Goal: Information Seeking & Learning: Learn about a topic

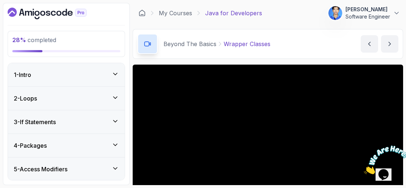
scroll to position [89, 0]
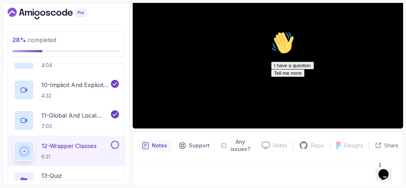
drag, startPoint x: 395, startPoint y: 47, endPoint x: 395, endPoint y: 122, distance: 74.4
click at [395, 77] on div "Hi! How can we help? I have a question Tell me more" at bounding box center [336, 54] width 131 height 46
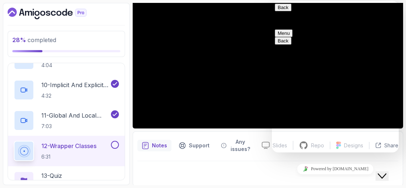
click at [383, 176] on button "Close Chat This icon closes the chat window." at bounding box center [382, 175] width 13 height 9
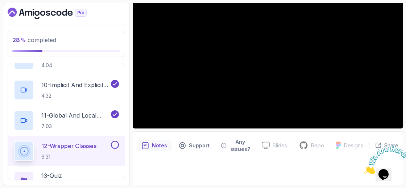
click at [364, 169] on icon "Close" at bounding box center [364, 172] width 0 height 6
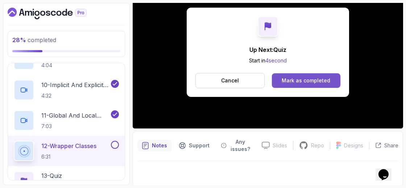
click at [334, 86] on button "Mark as completed" at bounding box center [306, 80] width 69 height 15
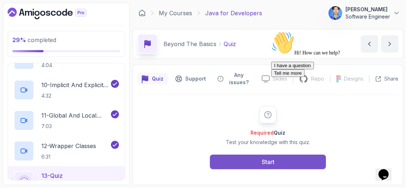
click at [288, 156] on button "Start" at bounding box center [268, 162] width 116 height 15
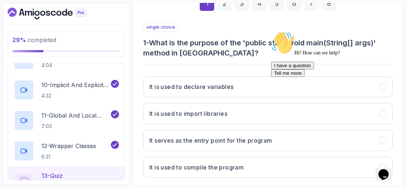
scroll to position [126, 0]
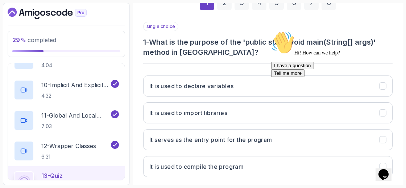
click at [271, 31] on icon "Chat attention grabber" at bounding box center [271, 31] width 0 height 0
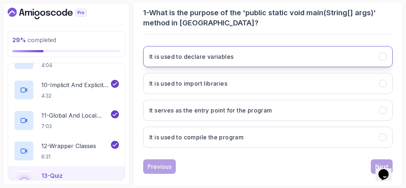
scroll to position [163, 0]
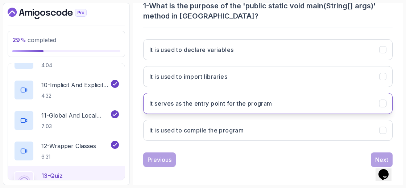
click at [242, 105] on h3 "It serves as the entry point for the program" at bounding box center [210, 103] width 123 height 9
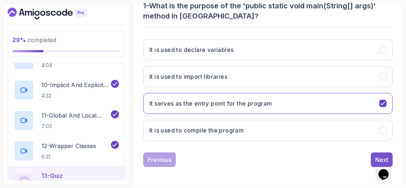
click at [377, 155] on div "Next" at bounding box center [381, 159] width 13 height 9
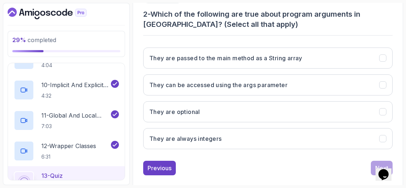
scroll to position [154, 0]
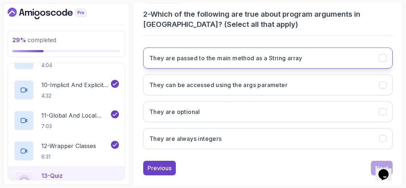
click at [193, 58] on h3 "They are passed to the main method as a String array" at bounding box center [225, 58] width 153 height 9
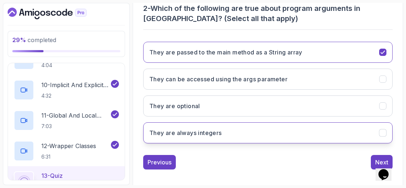
scroll to position [163, 0]
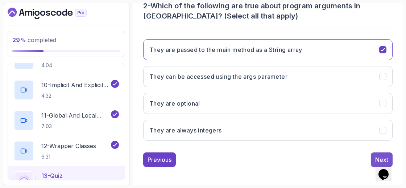
click at [384, 156] on div "Next" at bounding box center [381, 159] width 13 height 9
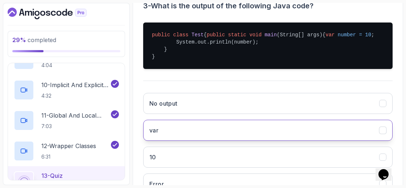
scroll to position [177, 0]
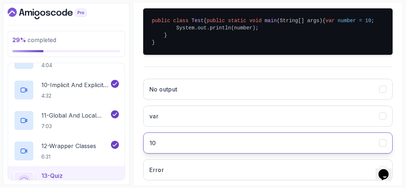
click at [234, 153] on button "10" at bounding box center [268, 142] width 250 height 21
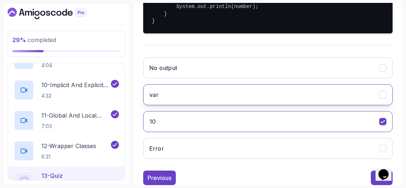
scroll to position [231, 0]
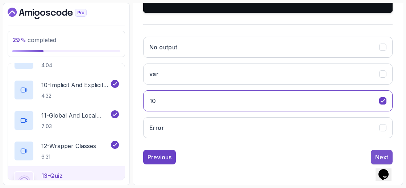
click at [373, 158] on button "Next" at bounding box center [382, 157] width 22 height 15
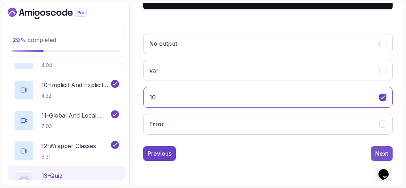
scroll to position [152, 0]
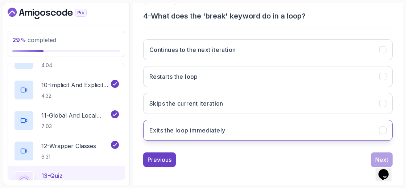
click at [270, 124] on button "Exits the loop immediately" at bounding box center [268, 130] width 250 height 21
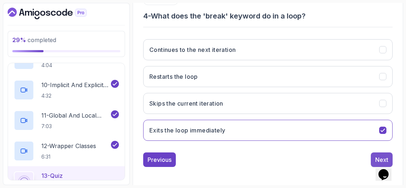
click at [373, 156] on button "Next" at bounding box center [382, 159] width 22 height 15
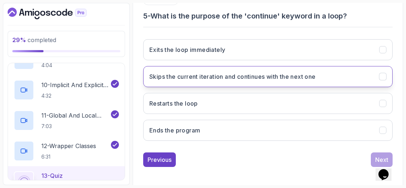
click at [248, 78] on h3 "Skips the current iteration and continues with the next one" at bounding box center [232, 76] width 167 height 9
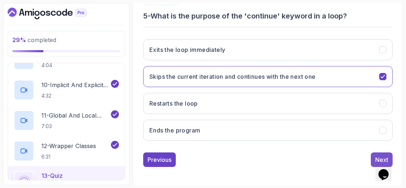
click at [381, 158] on div "Next" at bounding box center [381, 159] width 13 height 9
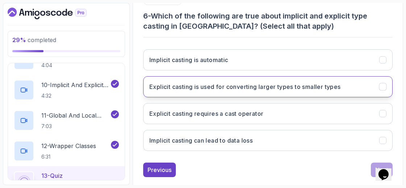
click at [245, 87] on h3 "Explicit casting is used for converting larger types to smaller types" at bounding box center [245, 86] width 192 height 9
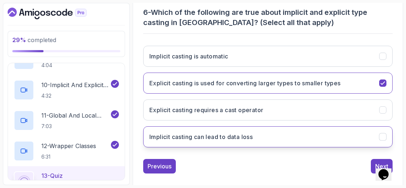
scroll to position [163, 0]
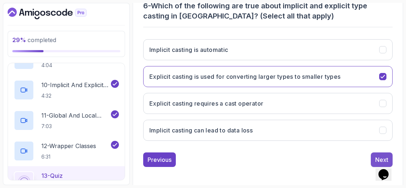
click at [375, 152] on button "Next" at bounding box center [382, 159] width 22 height 15
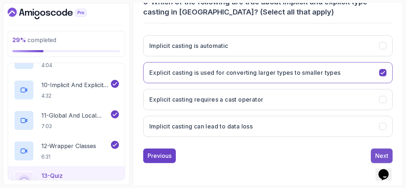
scroll to position [161, 0]
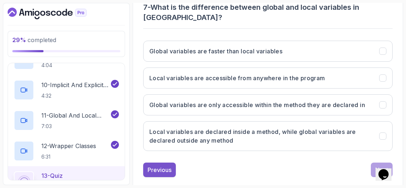
click at [164, 163] on button "Previous" at bounding box center [159, 170] width 33 height 15
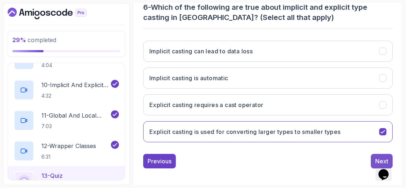
click at [372, 154] on button "Next" at bounding box center [382, 161] width 22 height 15
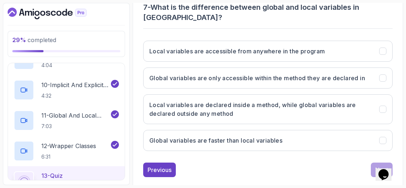
click at [394, 29] on div "1 2 3 4 5 6 7 8 single choice 7 - What is the difference between global and loc…" at bounding box center [267, 62] width 261 height 239
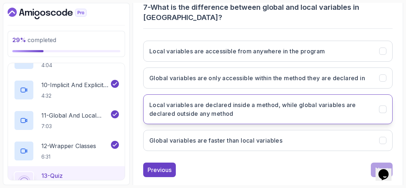
click at [326, 100] on h3 "Local variables are declared inside a method, while global variables are declar…" at bounding box center [259, 108] width 221 height 17
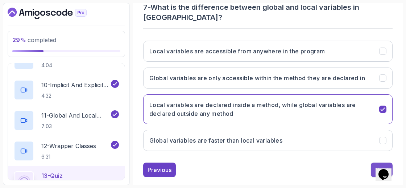
click at [379, 165] on div "Next" at bounding box center [381, 169] width 13 height 9
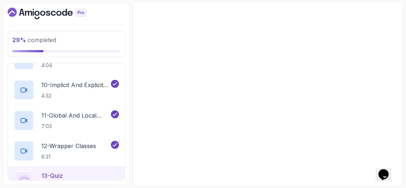
scroll to position [152, 0]
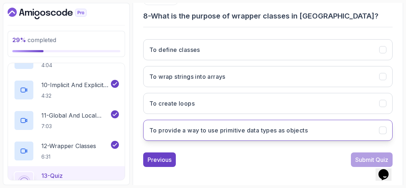
click at [320, 135] on button "To provide a way to use primitive data types as objects" at bounding box center [268, 130] width 250 height 21
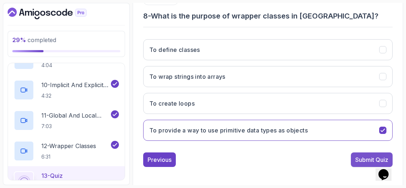
click at [361, 161] on div "Submit Quiz" at bounding box center [372, 159] width 33 height 9
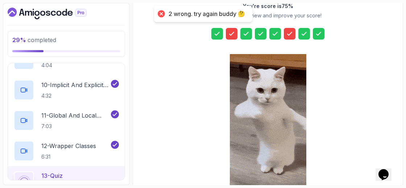
scroll to position [166, 0]
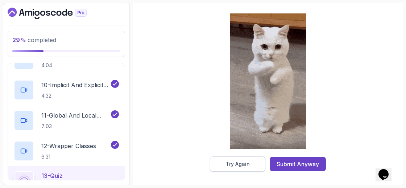
click at [226, 167] on button "Try Again" at bounding box center [238, 163] width 56 height 15
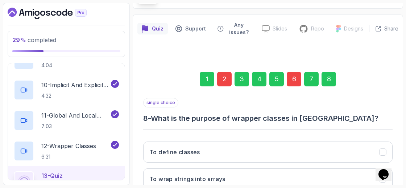
scroll to position [0, 0]
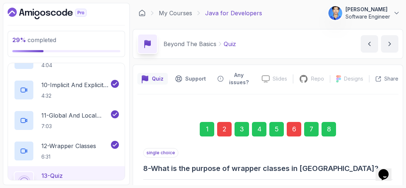
click at [224, 131] on div "2" at bounding box center [224, 129] width 15 height 15
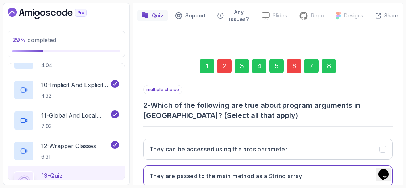
scroll to position [66, 0]
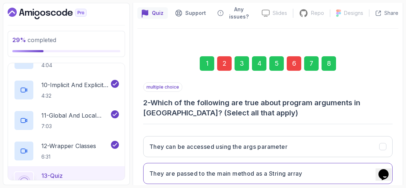
click at [326, 62] on div "8" at bounding box center [329, 63] width 15 height 15
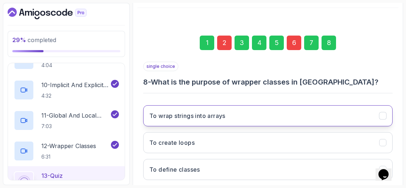
scroll to position [83, 0]
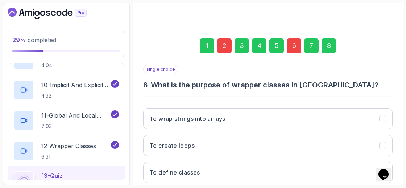
click at [308, 49] on div "7" at bounding box center [311, 45] width 15 height 15
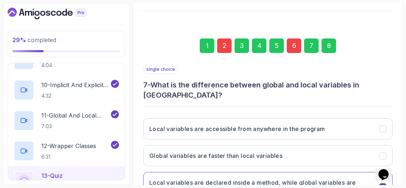
drag, startPoint x: 298, startPoint y: 73, endPoint x: 293, endPoint y: 30, distance: 42.3
click at [293, 30] on div "1 2 3 4 5 6 7 8 single choice 7 - What is the difference between global and loc…" at bounding box center [268, 141] width 250 height 228
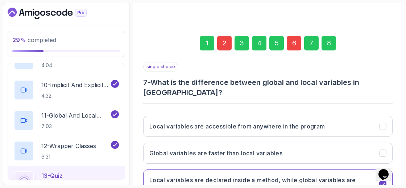
scroll to position [76, 0]
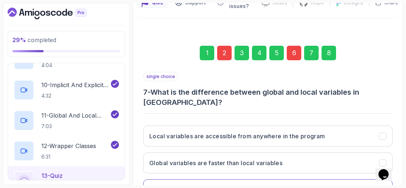
click at [299, 53] on div "6" at bounding box center [294, 53] width 15 height 15
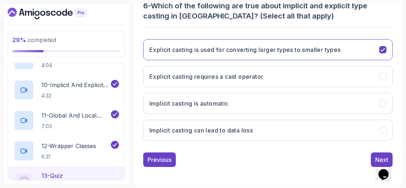
scroll to position [163, 0]
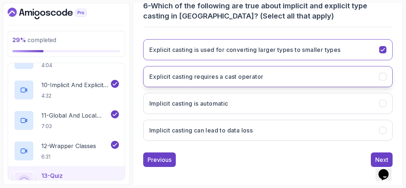
click at [283, 75] on button "Explicit casting requires a cast operator" at bounding box center [268, 76] width 250 height 21
click at [277, 75] on button "Explicit casting requires a cast operator" at bounding box center [268, 76] width 250 height 21
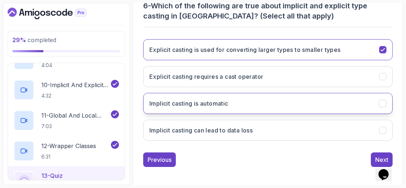
click at [260, 104] on button "Implicit casting is automatic" at bounding box center [268, 103] width 250 height 21
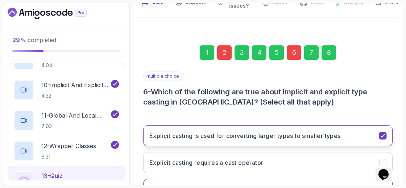
scroll to position [73, 0]
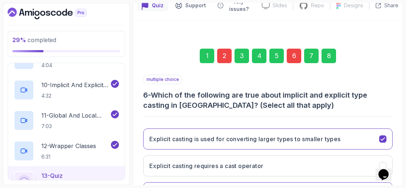
click at [230, 59] on div "2" at bounding box center [224, 56] width 15 height 15
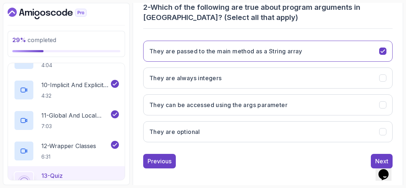
scroll to position [161, 0]
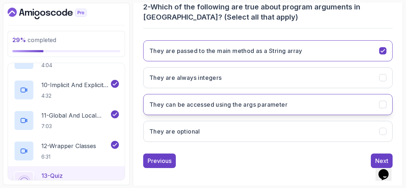
click at [254, 104] on h3 "They can be accessed using the args parameter" at bounding box center [218, 104] width 138 height 9
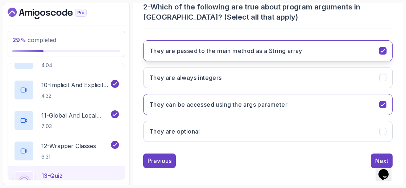
click at [330, 52] on button "They are passed to the main method as a String array" at bounding box center [268, 50] width 250 height 21
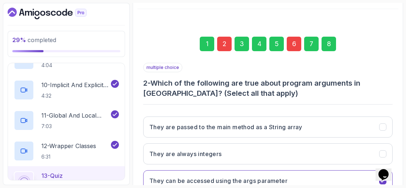
scroll to position [83, 0]
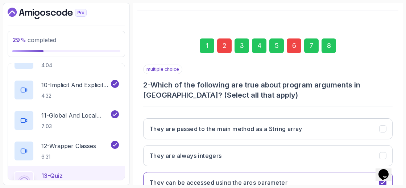
click at [322, 42] on div "8" at bounding box center [329, 45] width 15 height 15
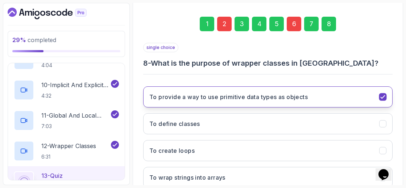
scroll to position [152, 0]
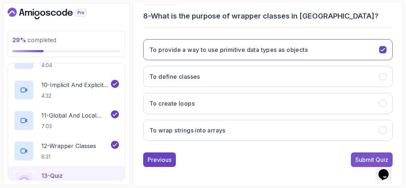
click at [361, 155] on div "Submit Quiz" at bounding box center [372, 159] width 33 height 9
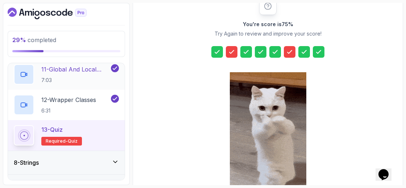
scroll to position [518, 0]
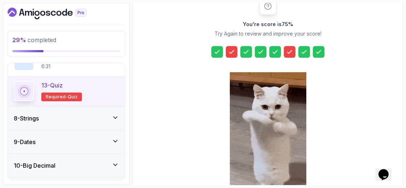
click at [102, 114] on div "8 - Strings" at bounding box center [66, 118] width 105 height 9
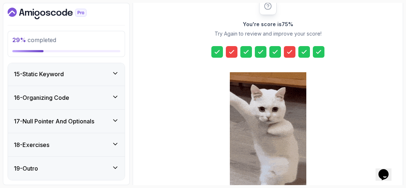
scroll to position [571, 0]
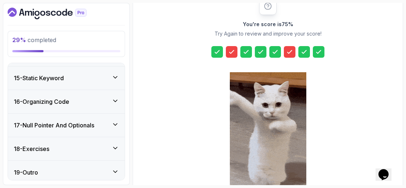
click at [108, 77] on div "15 - Static Keyword" at bounding box center [66, 78] width 105 height 9
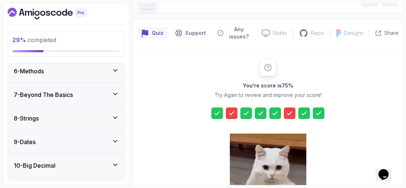
scroll to position [120, 0]
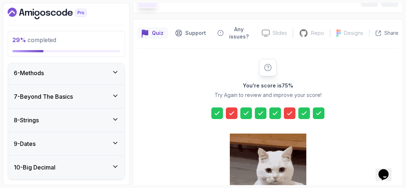
click at [108, 116] on div "8 - Strings" at bounding box center [66, 120] width 105 height 9
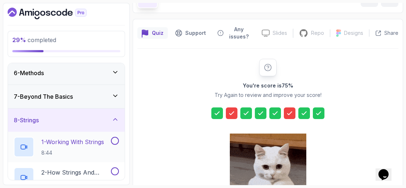
click at [115, 146] on button "1 - Working With Strings 8:44" at bounding box center [66, 147] width 105 height 20
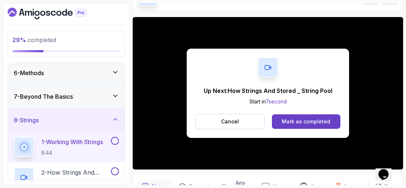
scroll to position [81, 0]
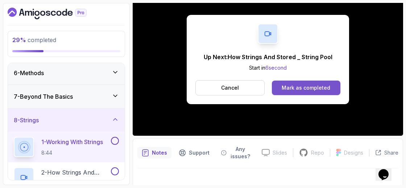
click at [325, 86] on div "Mark as completed" at bounding box center [306, 87] width 49 height 7
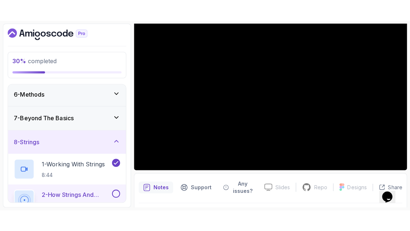
scroll to position [48, 0]
